Goal: Navigation & Orientation: Find specific page/section

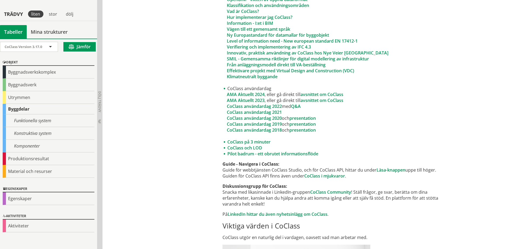
scroll to position [404, 0]
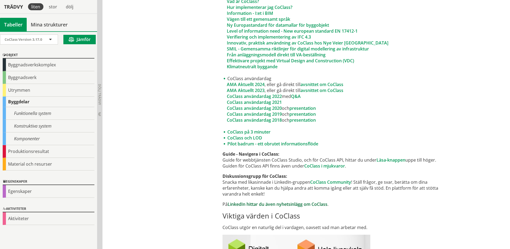
click at [317, 205] on link "LinkedIn hittar du även nyhetsinlägg om CoClass" at bounding box center [278, 204] width 100 height 6
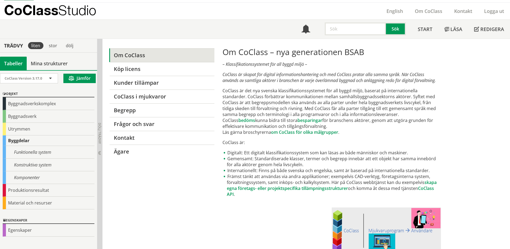
scroll to position [0, 0]
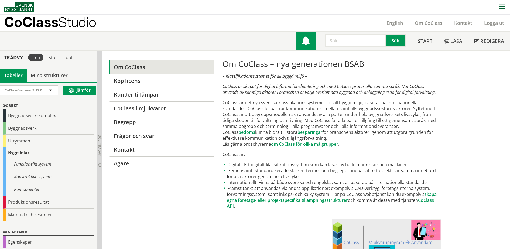
click at [308, 43] on span at bounding box center [305, 41] width 9 height 9
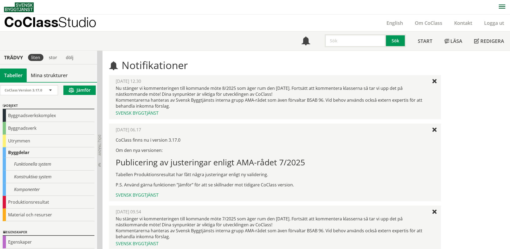
click at [39, 21] on p "CoClass Studio" at bounding box center [50, 22] width 92 height 6
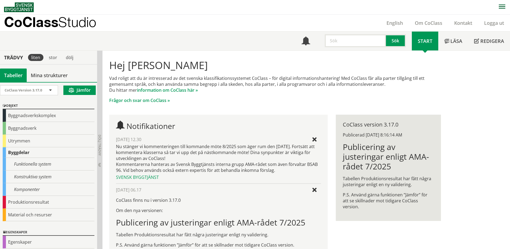
click at [464, 76] on div "Hej [PERSON_NAME] Vad roligt att du är intresserad av det svenska klassifikatio…" at bounding box center [305, 198] width 407 height 294
